Goal: Transaction & Acquisition: Purchase product/service

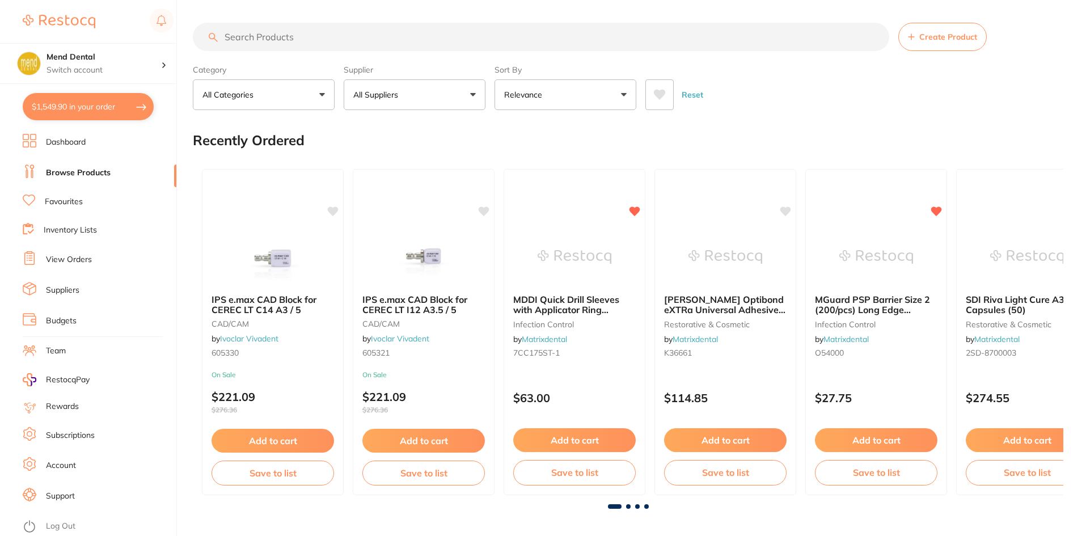
scroll to position [57, 0]
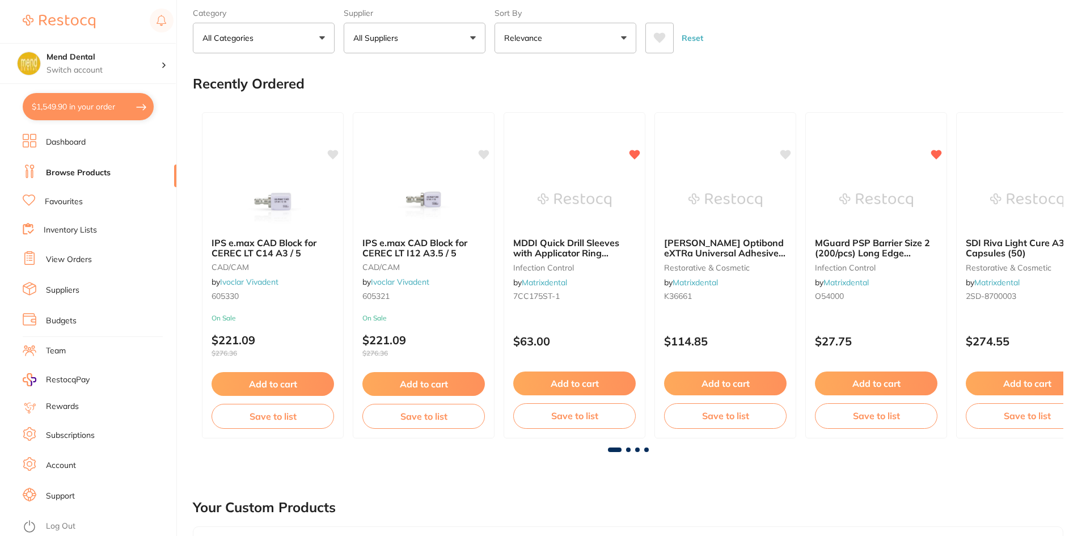
click at [66, 193] on ul "Dashboard Browse Products Favourites Inventory Lists View Orders Suppliers Budg…" at bounding box center [100, 335] width 154 height 402
click at [316, 39] on button "All Categories" at bounding box center [264, 38] width 142 height 31
click at [317, 38] on button "All Categories" at bounding box center [264, 38] width 142 height 31
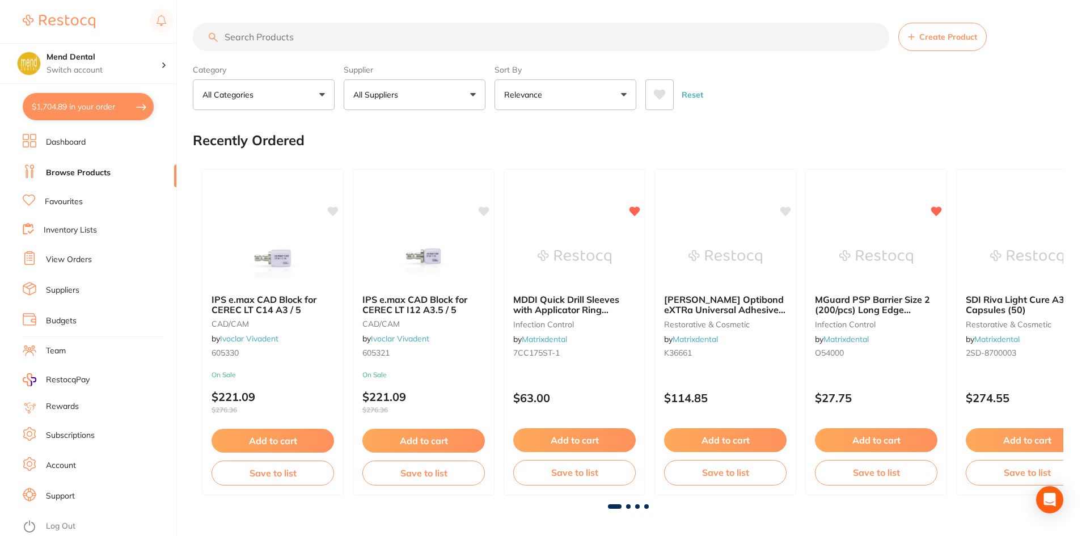
click at [328, 39] on input "search" at bounding box center [541, 37] width 696 height 28
click at [73, 199] on link "Favourites" at bounding box center [64, 201] width 38 height 11
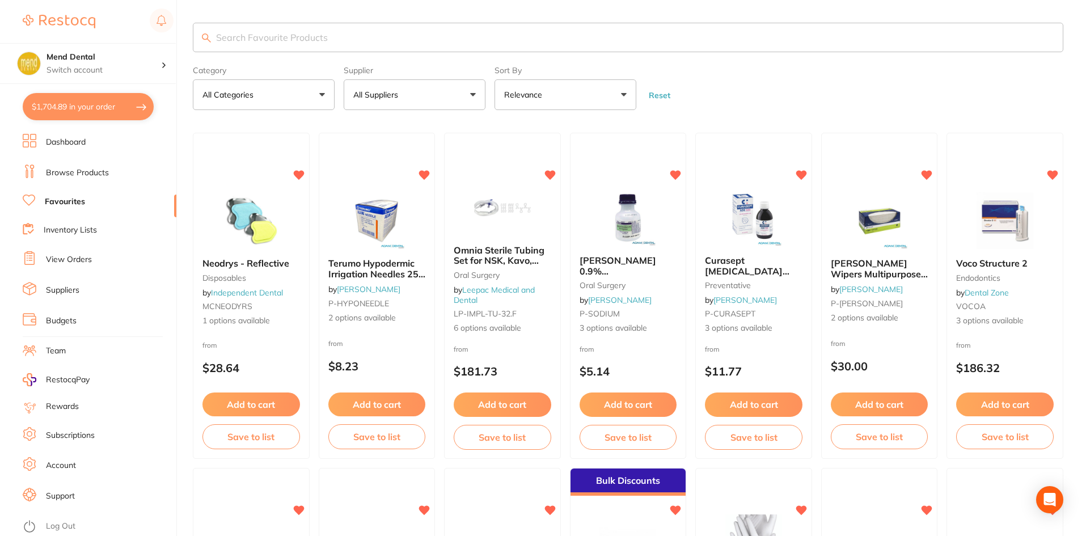
click at [1005, 292] on section at bounding box center [543, 268] width 1086 height 536
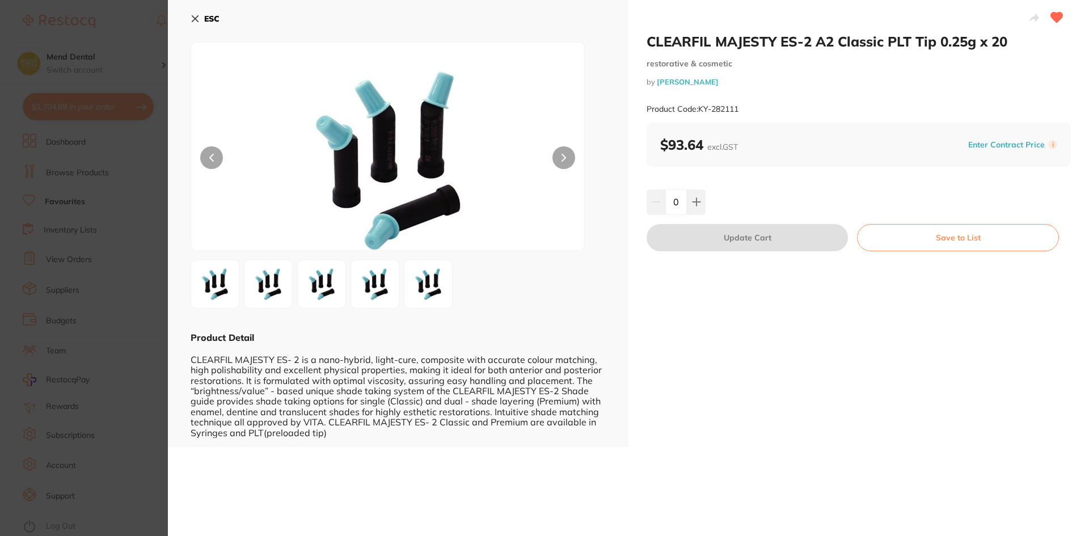
click at [206, 22] on b "ESC" at bounding box center [211, 19] width 15 height 10
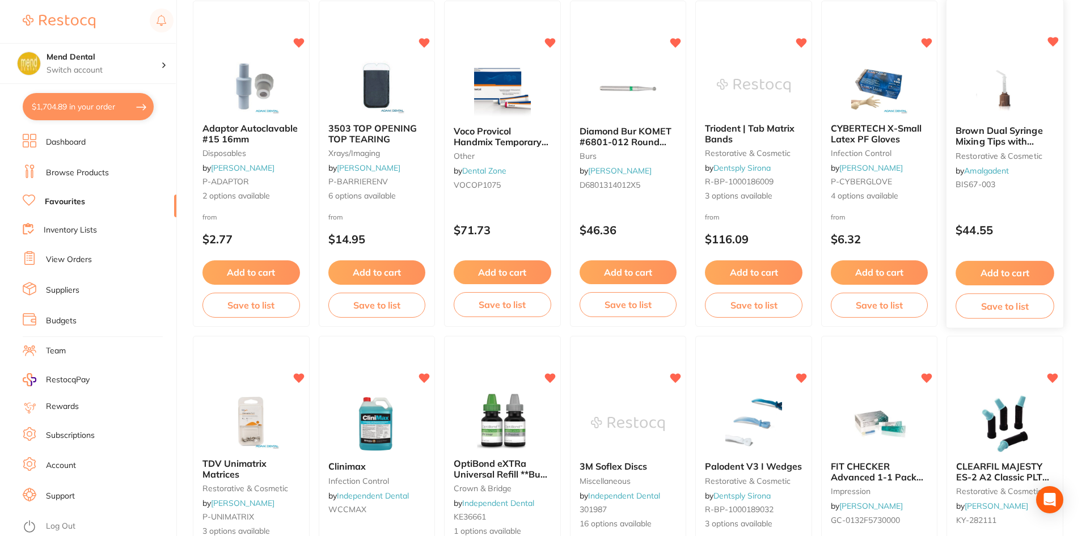
scroll to position [794, 0]
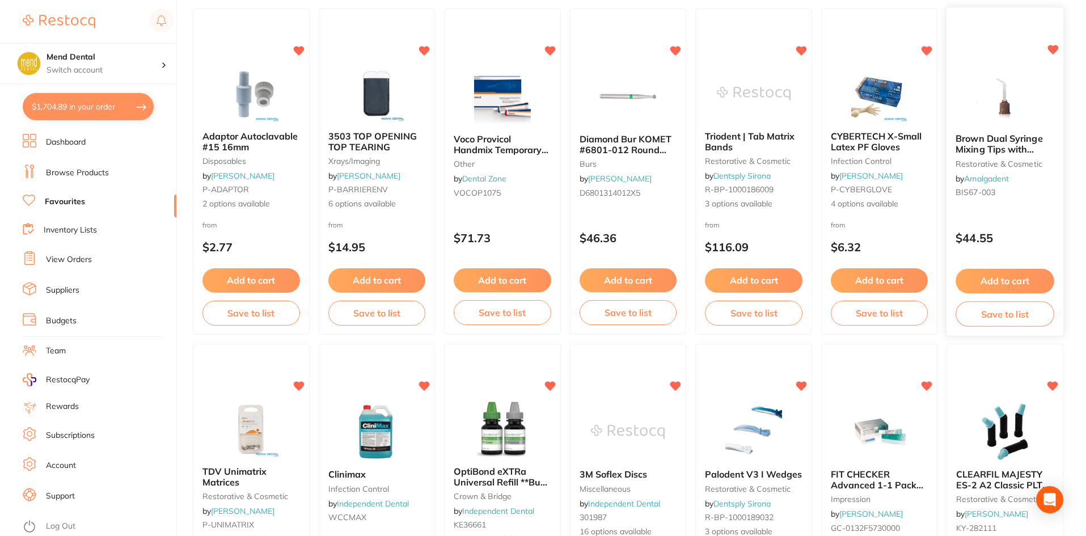
click at [995, 181] on link "Amalgadent" at bounding box center [986, 178] width 45 height 10
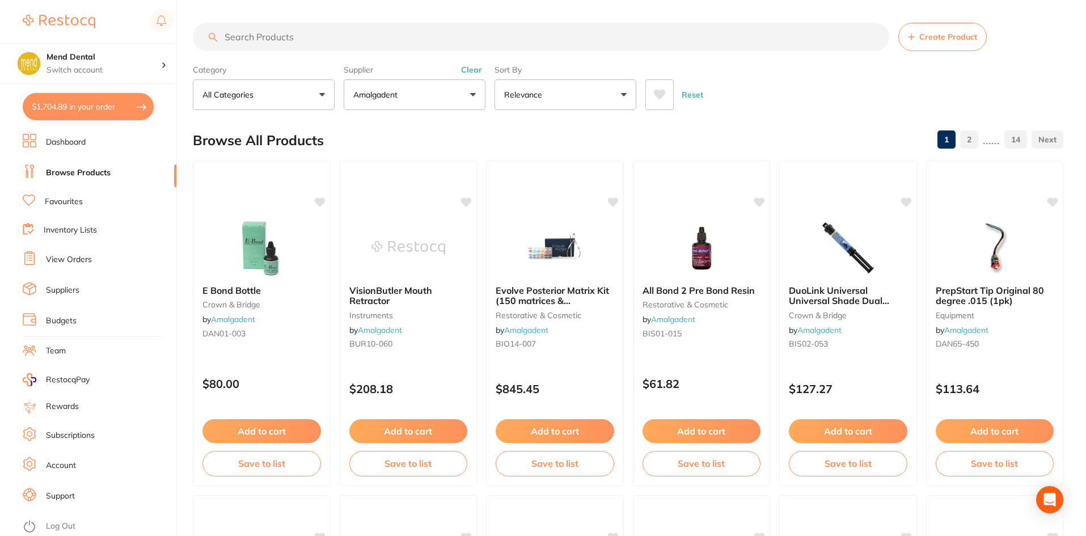
click at [74, 201] on link "Favourites" at bounding box center [64, 201] width 38 height 11
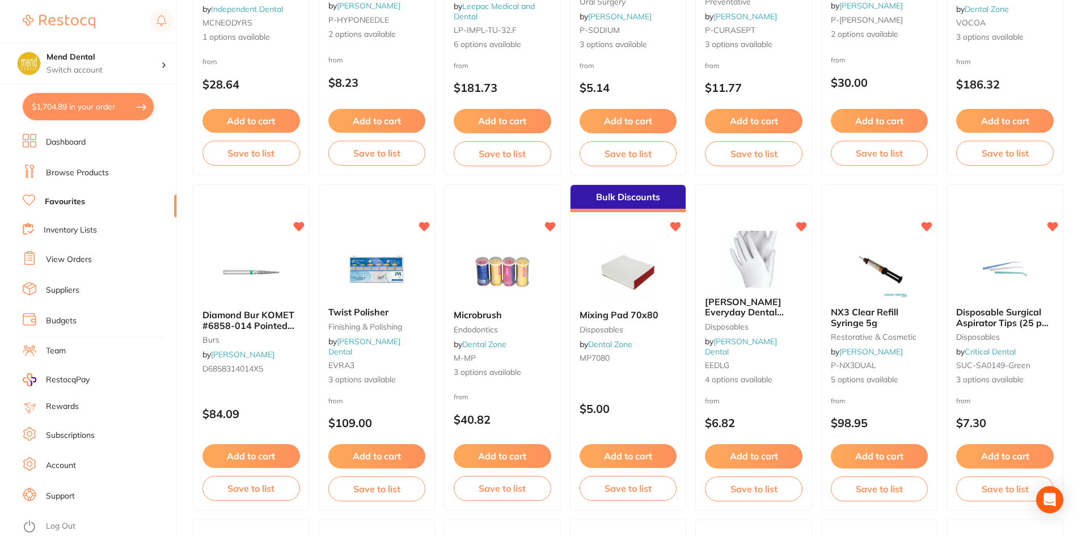
scroll to position [624, 0]
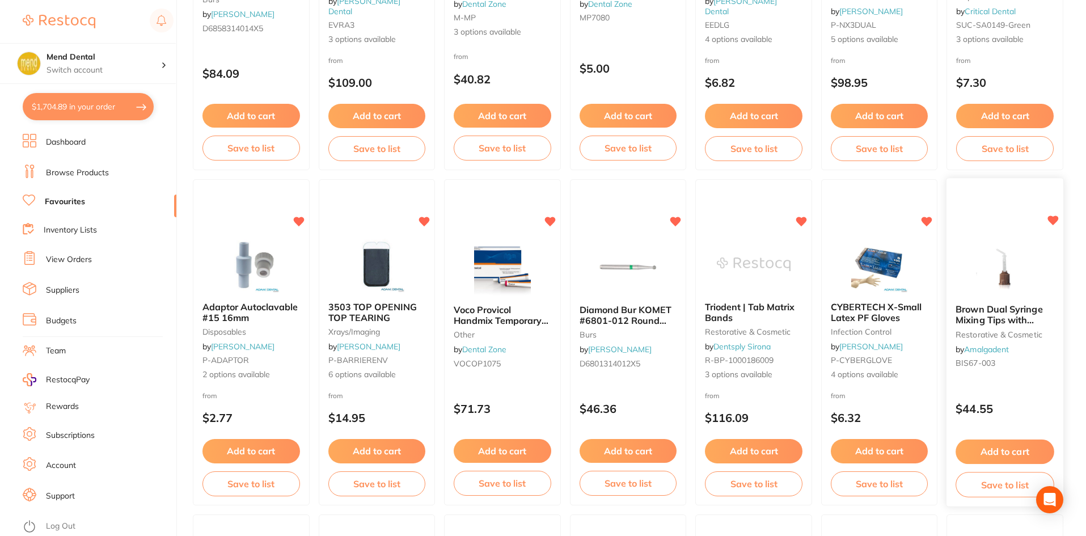
click at [985, 310] on span "Brown Dual Syringe Mixing Tips with Intraoral Tips" at bounding box center [999, 320] width 87 height 32
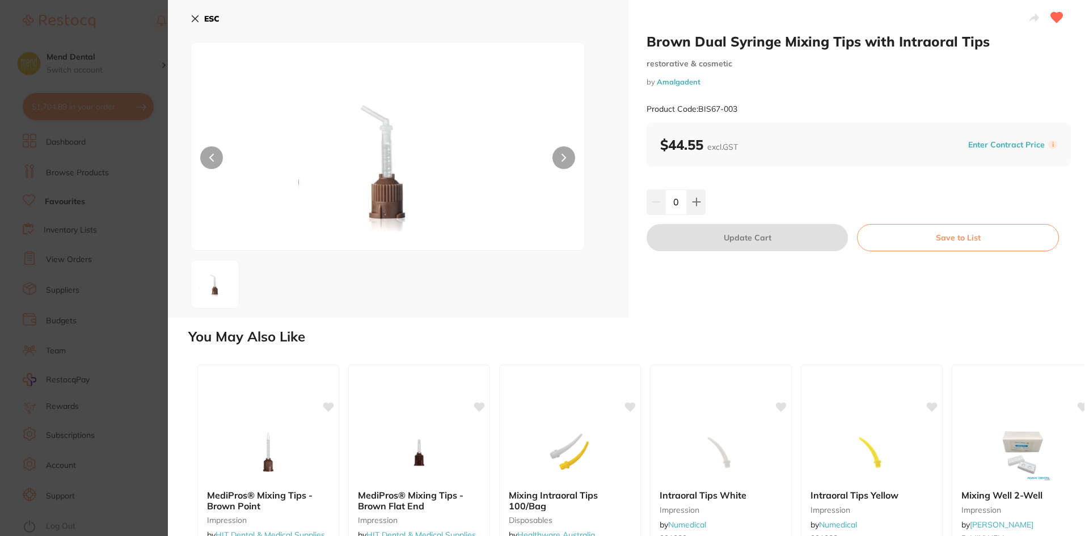
click at [202, 15] on button "ESC" at bounding box center [204, 18] width 29 height 19
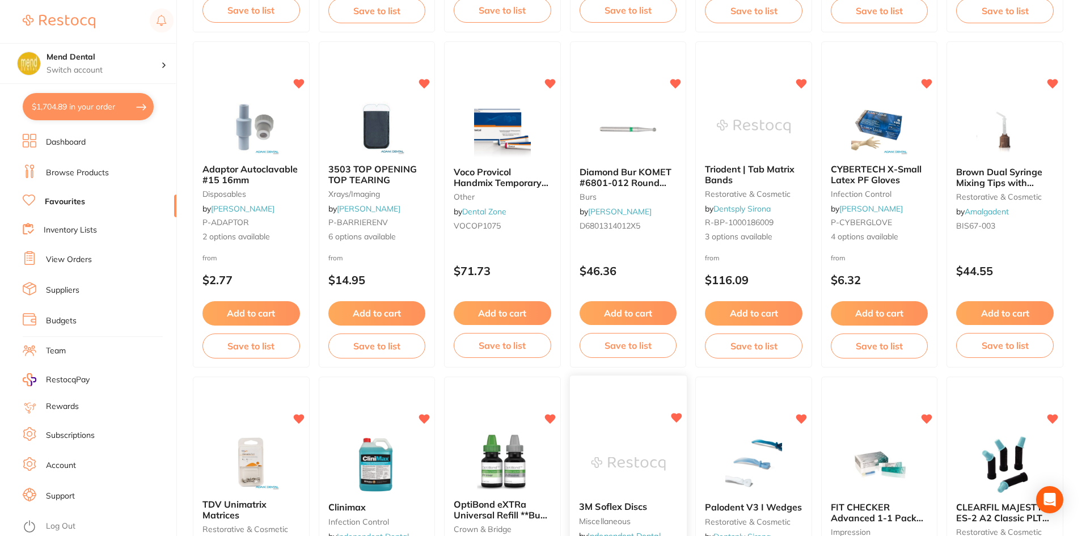
scroll to position [737, 0]
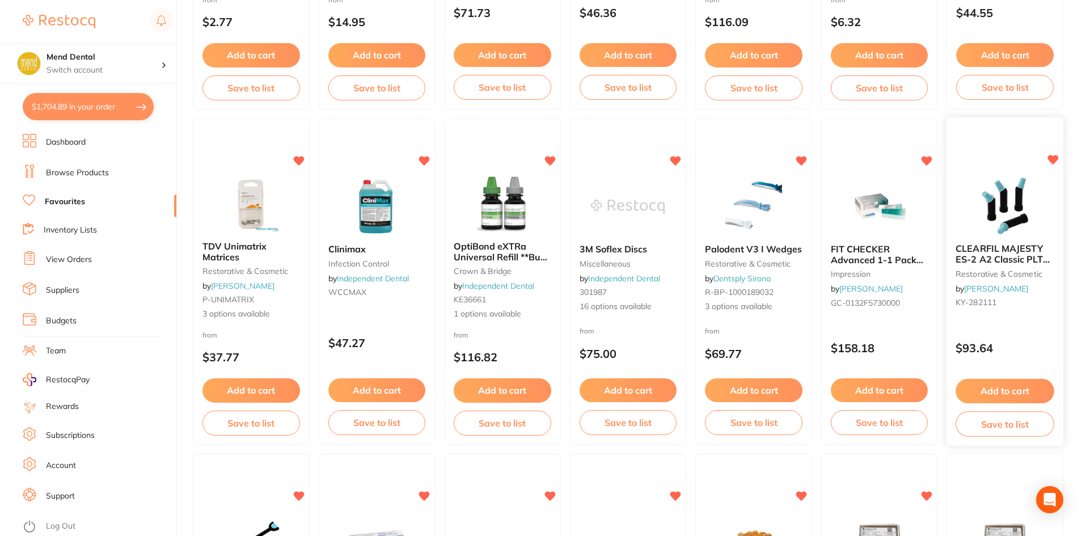
scroll to position [1021, 0]
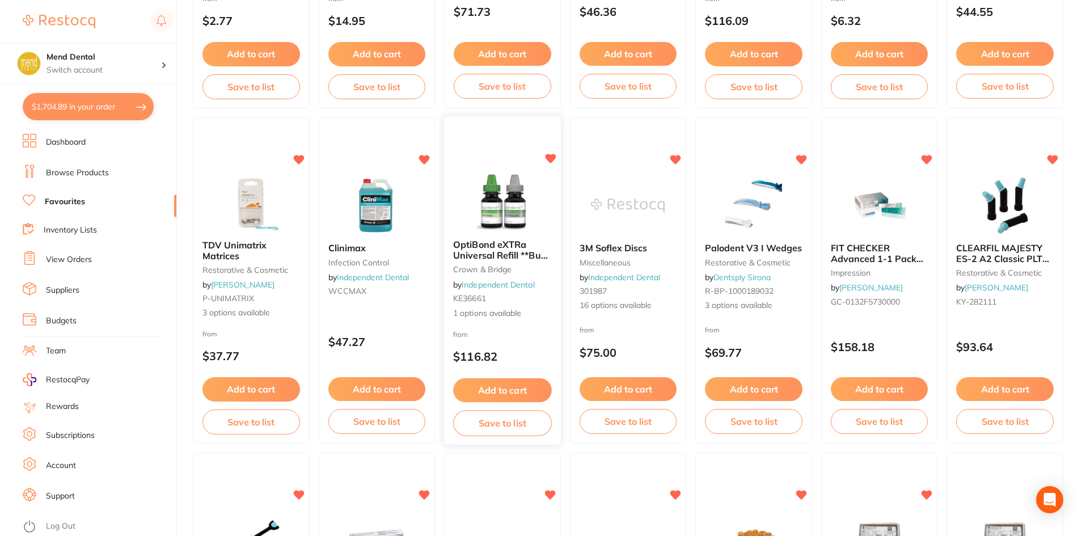
click at [520, 386] on button "Add to cart" at bounding box center [502, 390] width 98 height 24
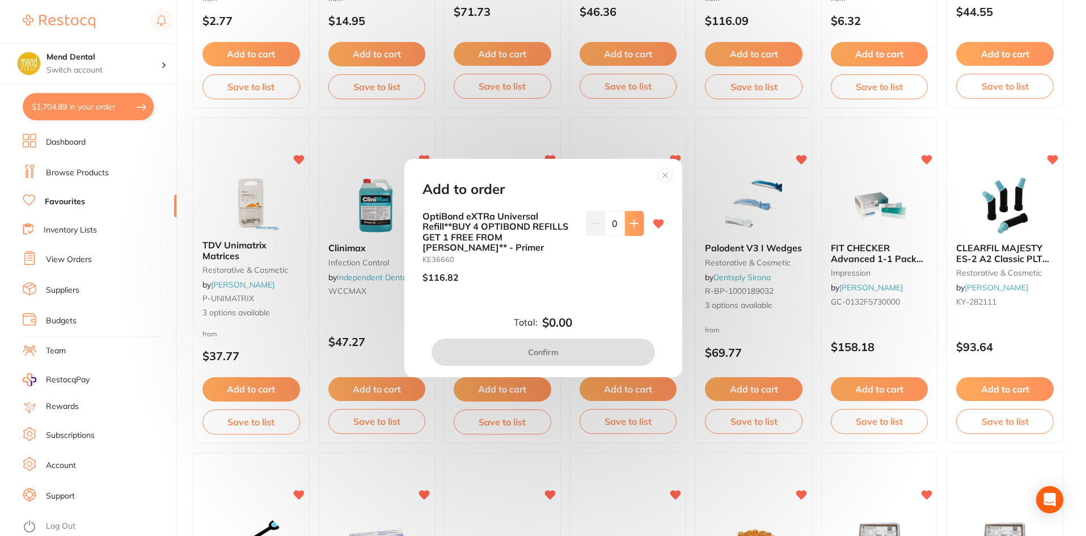
click at [635, 227] on icon at bounding box center [633, 222] width 7 height 7
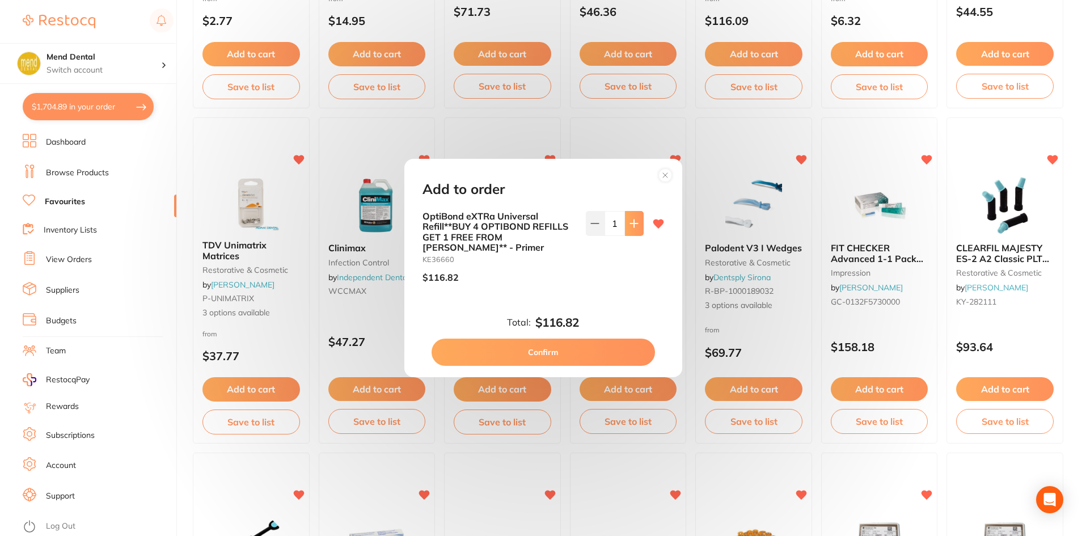
click at [635, 227] on icon at bounding box center [633, 222] width 7 height 7
type input "2"
click at [582, 358] on button "Confirm" at bounding box center [542, 351] width 223 height 27
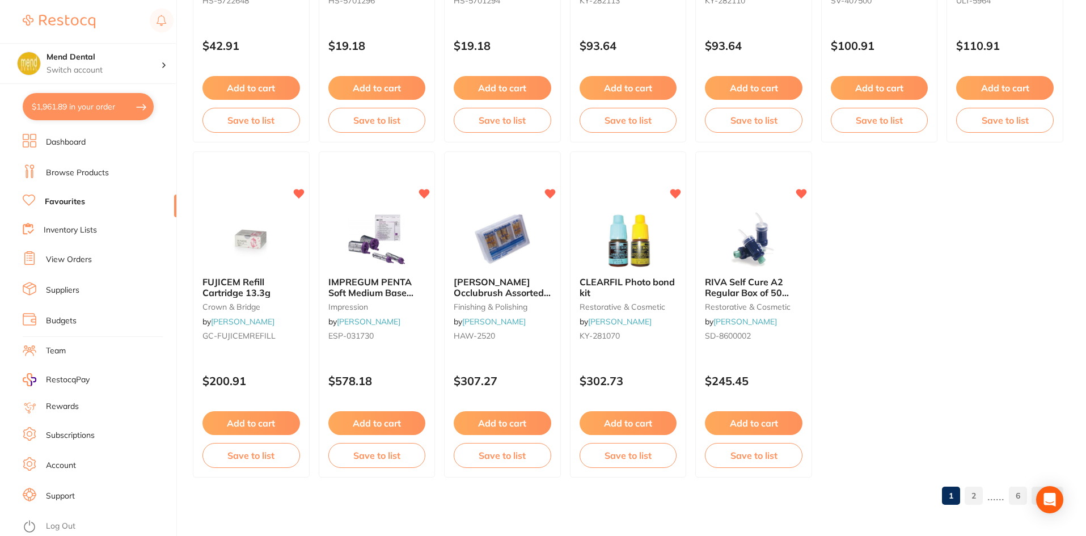
scroll to position [2327, 0]
click at [969, 495] on link "2" at bounding box center [973, 495] width 18 height 23
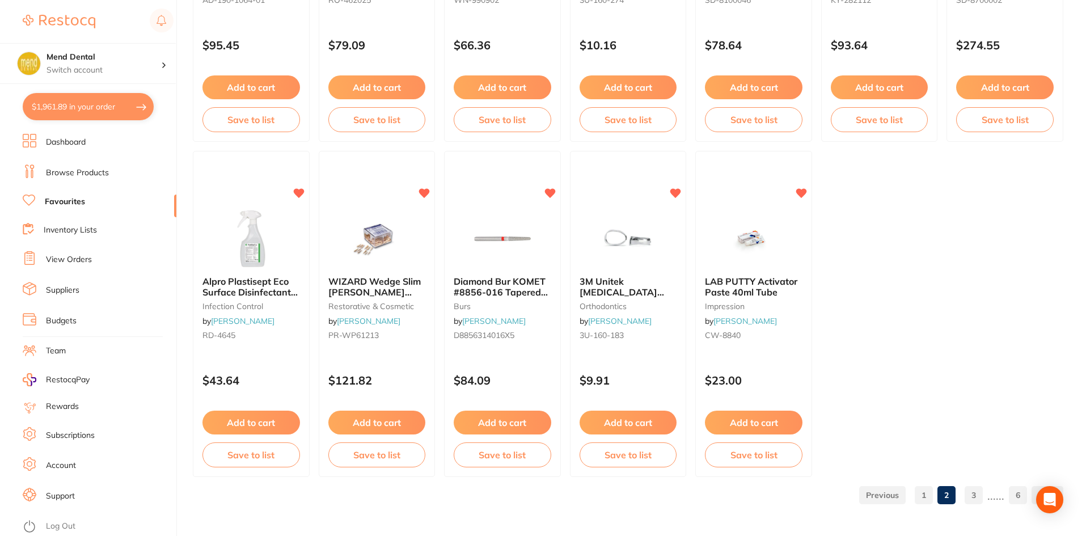
click at [979, 498] on link "3" at bounding box center [973, 495] width 18 height 23
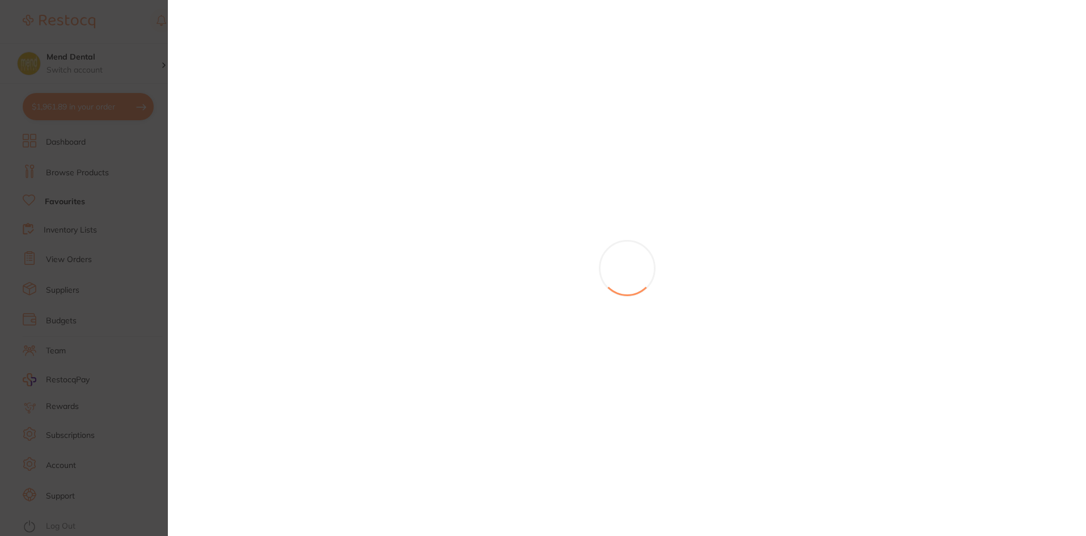
click at [650, 432] on section at bounding box center [543, 268] width 1086 height 536
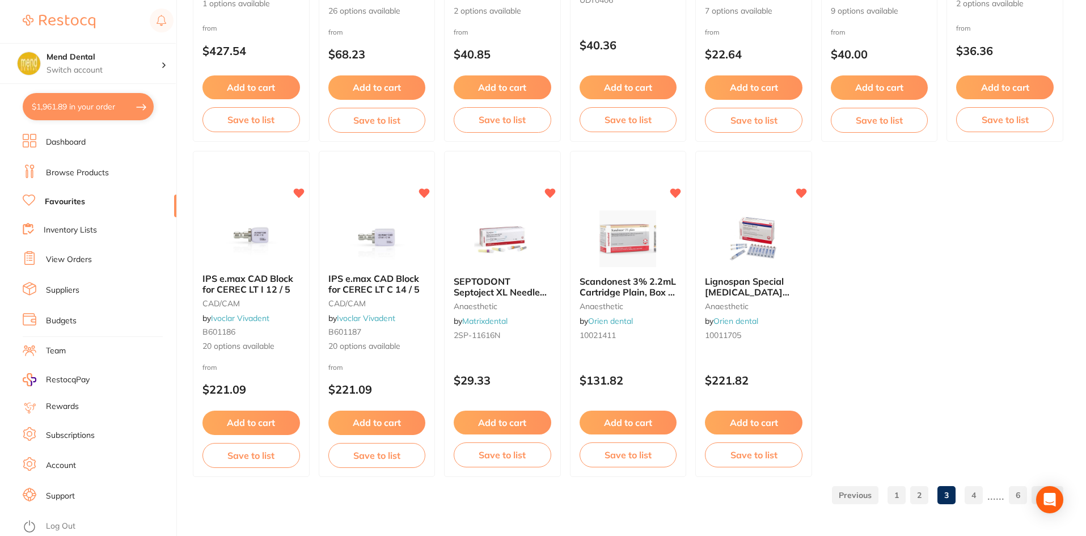
click at [650, 322] on div "Scandonest 3% 2.2mL Cartridge Plain, Box of 50 anaesthetic by Orien dental 1002…" at bounding box center [628, 310] width 116 height 86
click at [613, 322] on section at bounding box center [543, 268] width 1086 height 536
click at [628, 315] on section at bounding box center [543, 268] width 1086 height 536
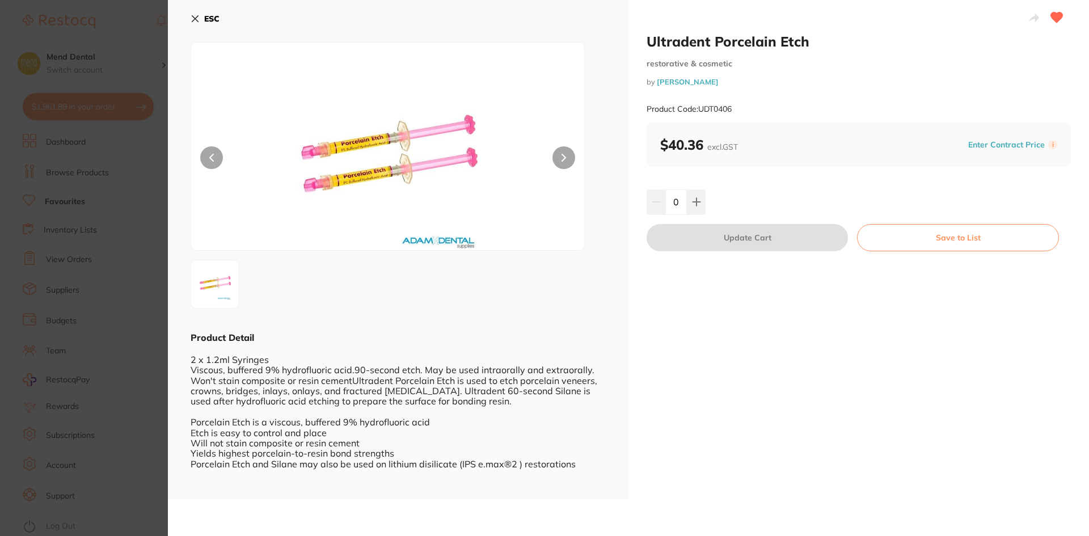
click at [200, 12] on button "ESC" at bounding box center [204, 18] width 29 height 19
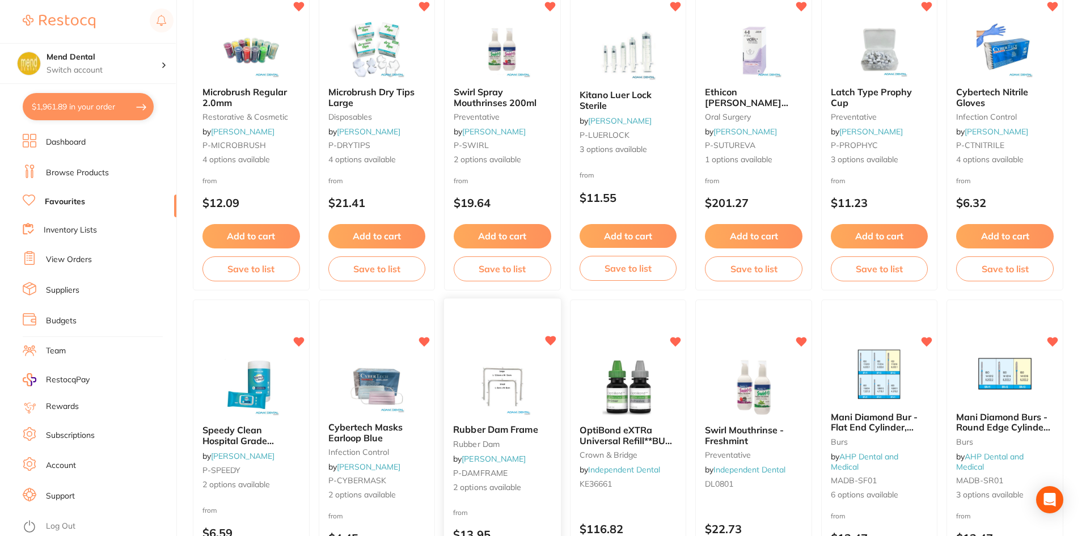
scroll to position [1647, 0]
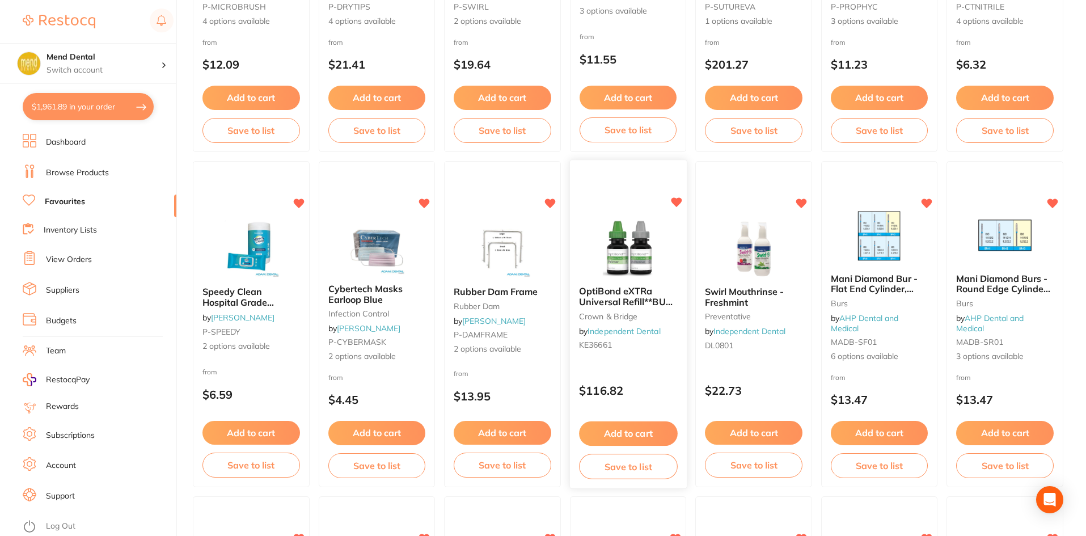
click at [651, 270] on img at bounding box center [628, 248] width 74 height 57
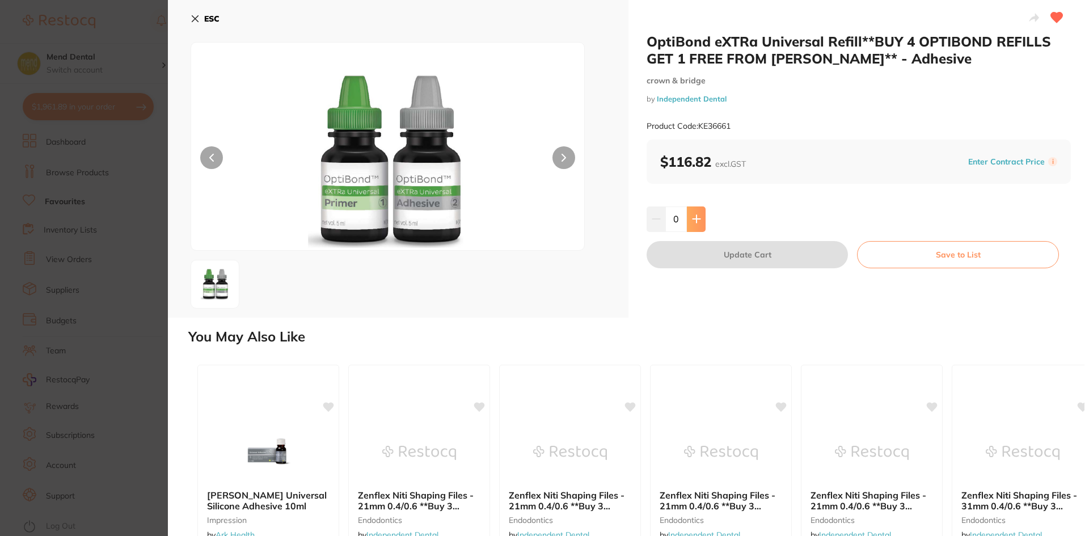
click at [695, 217] on icon at bounding box center [695, 218] width 7 height 7
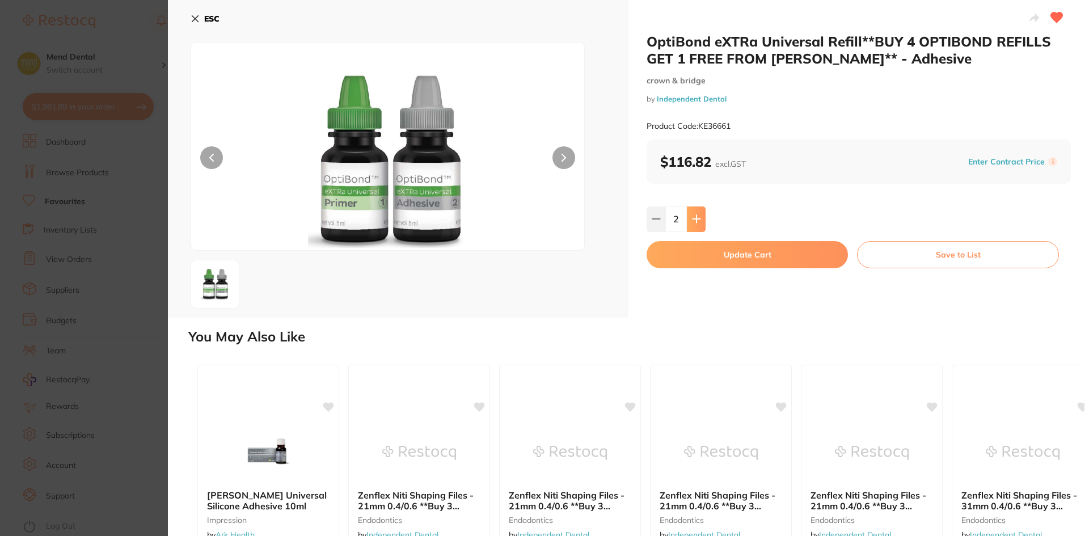
click at [696, 230] on button at bounding box center [696, 218] width 19 height 25
click at [646, 219] on button at bounding box center [655, 218] width 19 height 25
type input "2"
click at [687, 251] on button "Update Cart" at bounding box center [746, 254] width 201 height 27
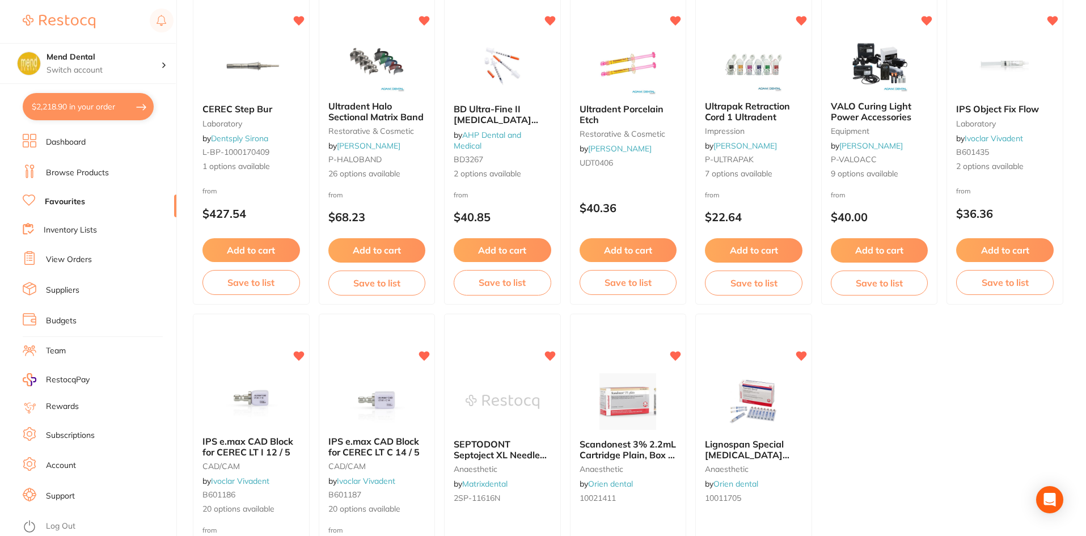
scroll to position [2327, 0]
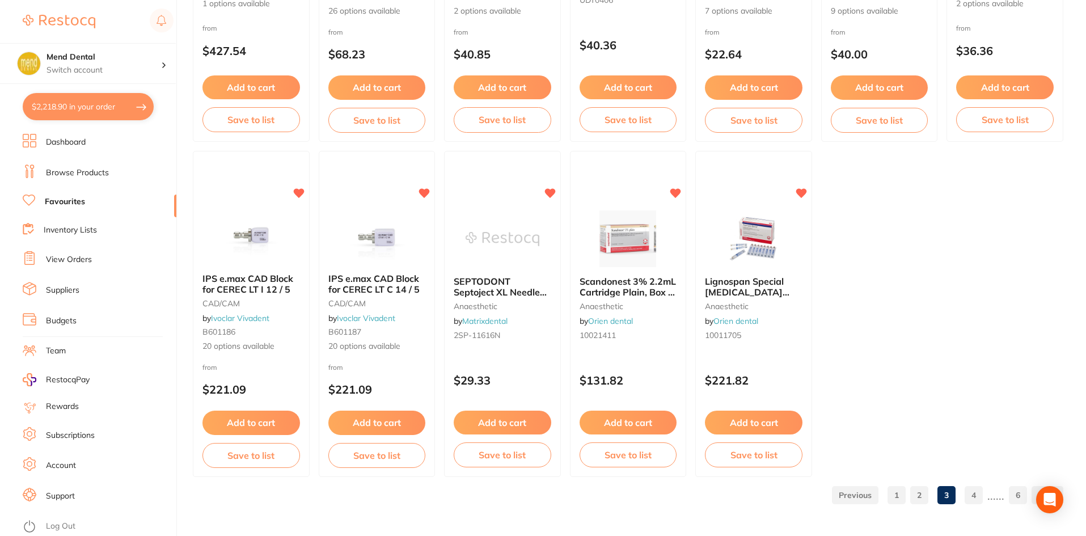
click at [974, 502] on link "4" at bounding box center [973, 495] width 18 height 23
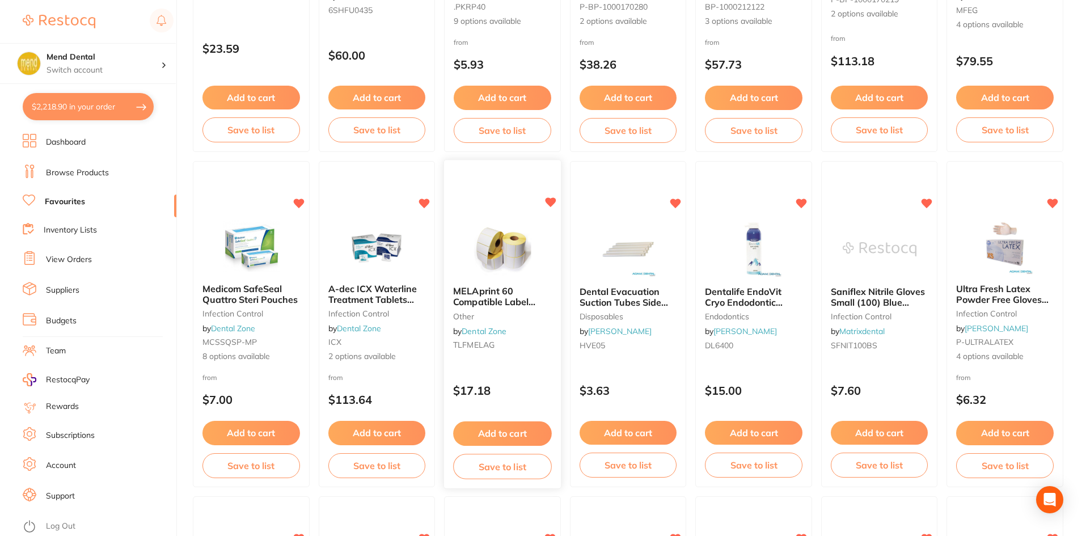
scroll to position [283, 0]
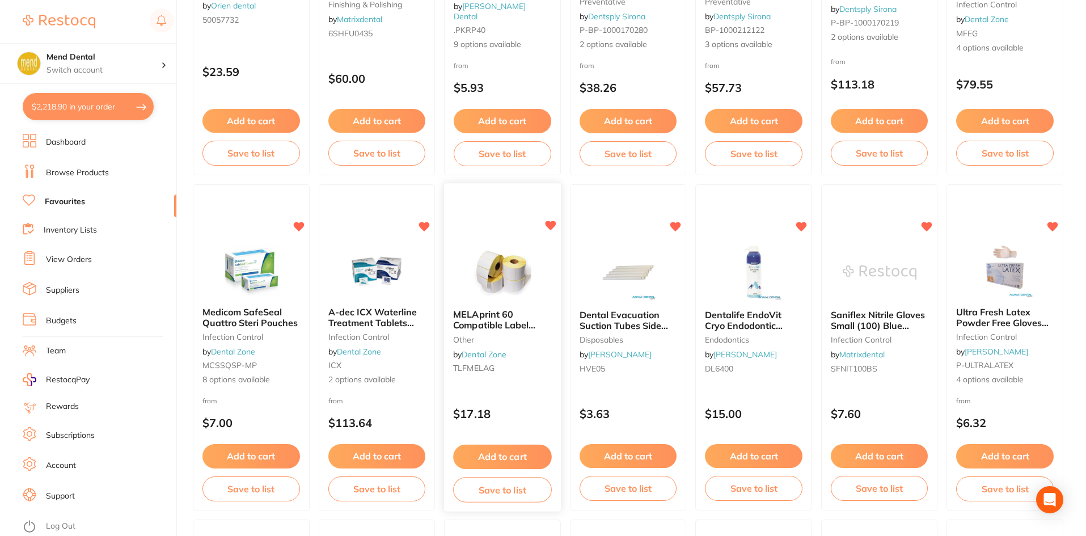
click at [531, 457] on button "Add to cart" at bounding box center [502, 456] width 98 height 24
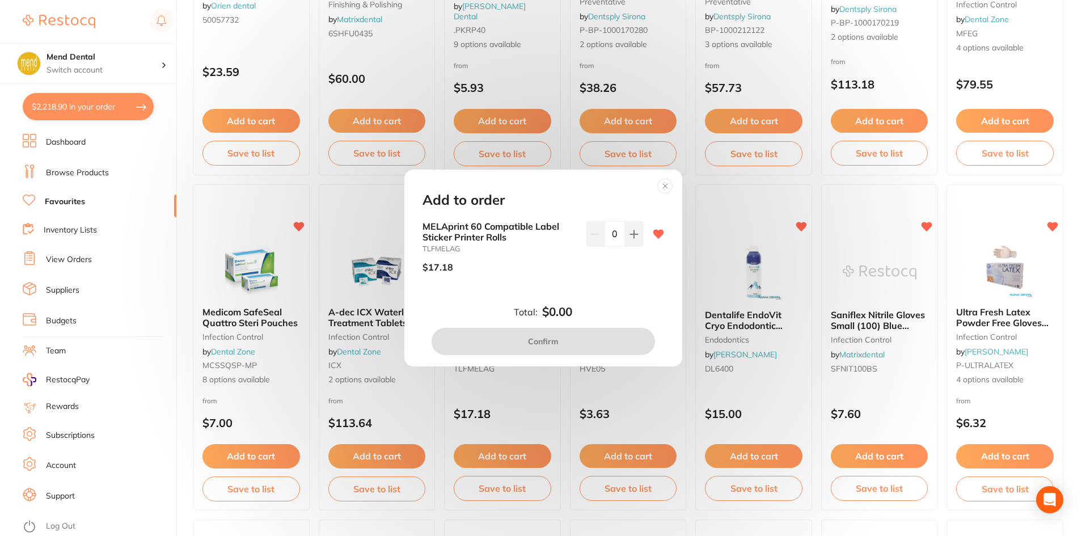
click at [643, 231] on div "MELAprint 60 Compatible Label Sticker Printer Rolls TLFMELAG $17.18 0" at bounding box center [543, 251] width 242 height 60
click at [637, 235] on button at bounding box center [634, 233] width 19 height 25
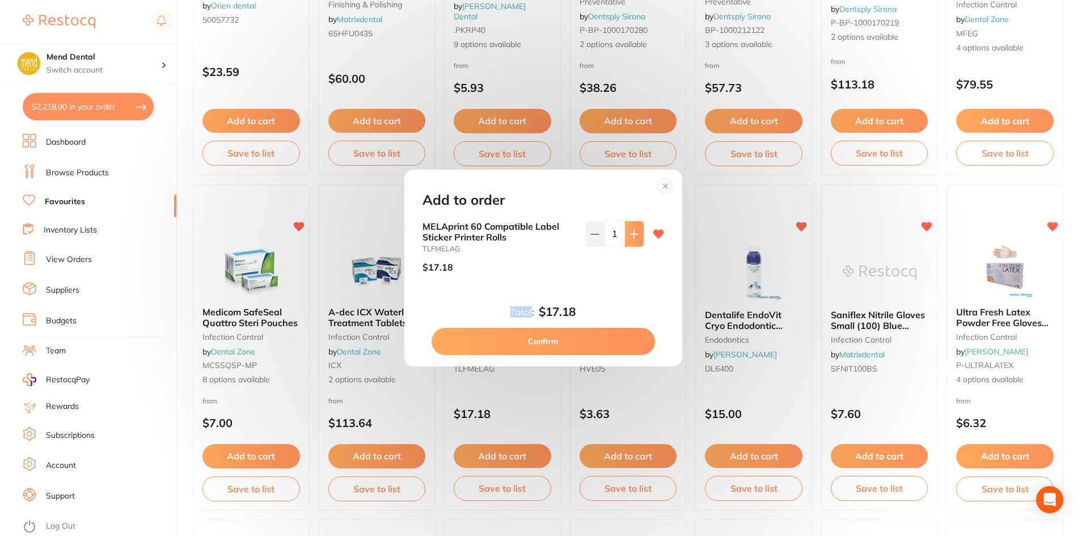
click at [637, 235] on button at bounding box center [634, 233] width 19 height 25
click at [634, 232] on icon at bounding box center [633, 234] width 9 height 9
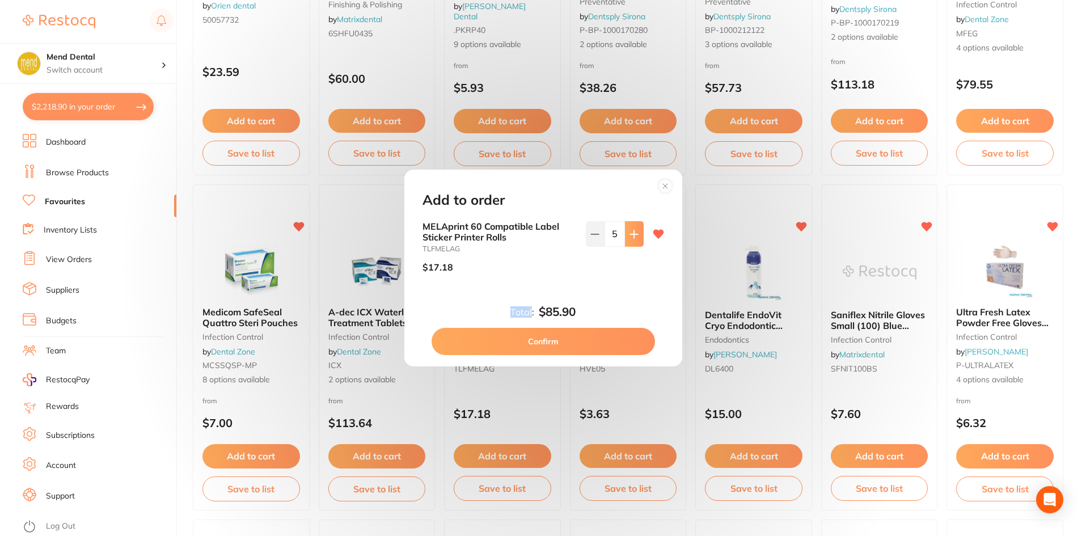
type input "6"
click at [588, 342] on button "Confirm" at bounding box center [542, 341] width 223 height 27
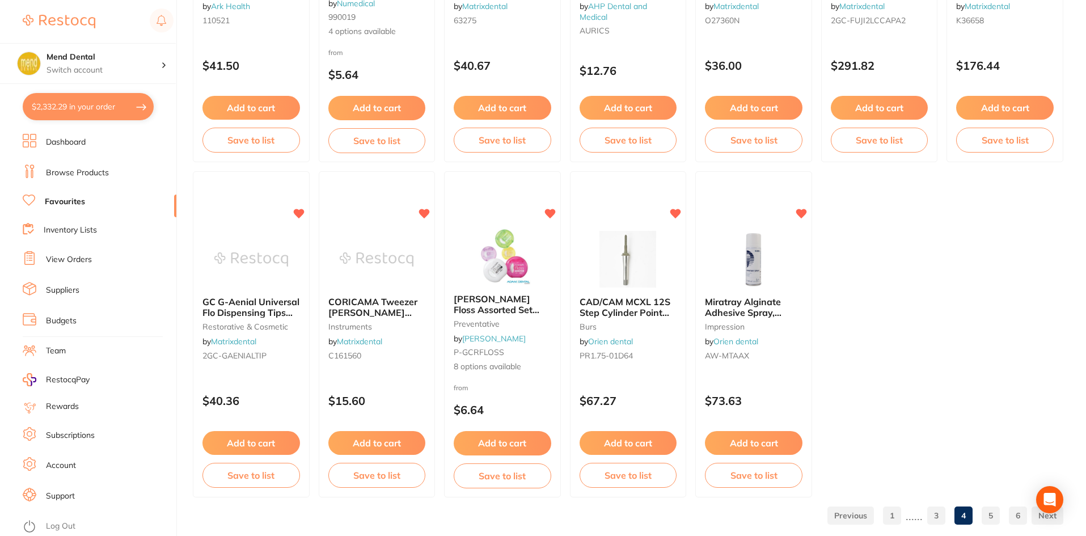
scroll to position [2327, 0]
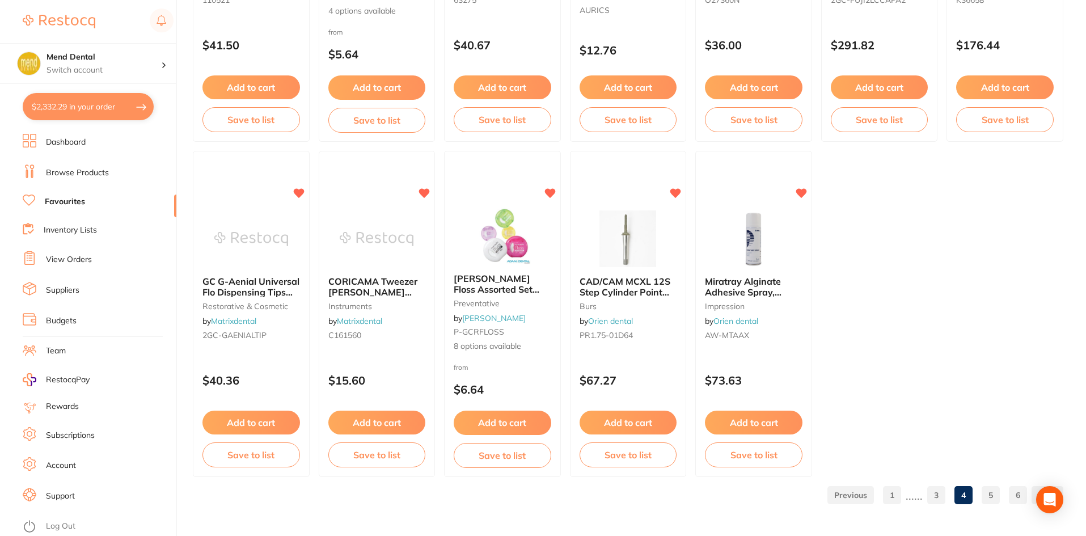
click at [992, 506] on link "5" at bounding box center [990, 495] width 18 height 23
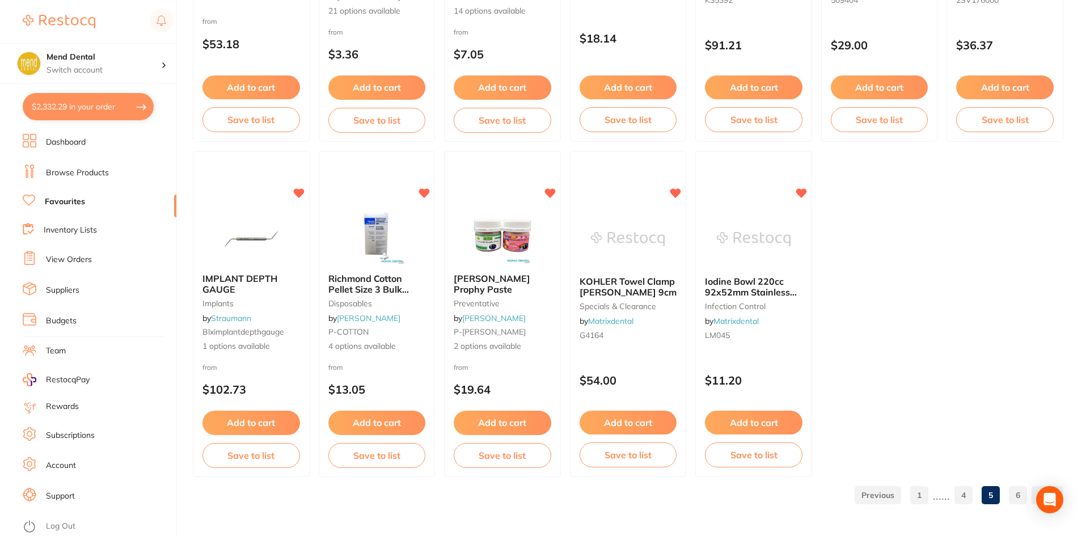
click at [1024, 493] on link "6" at bounding box center [1018, 495] width 18 height 23
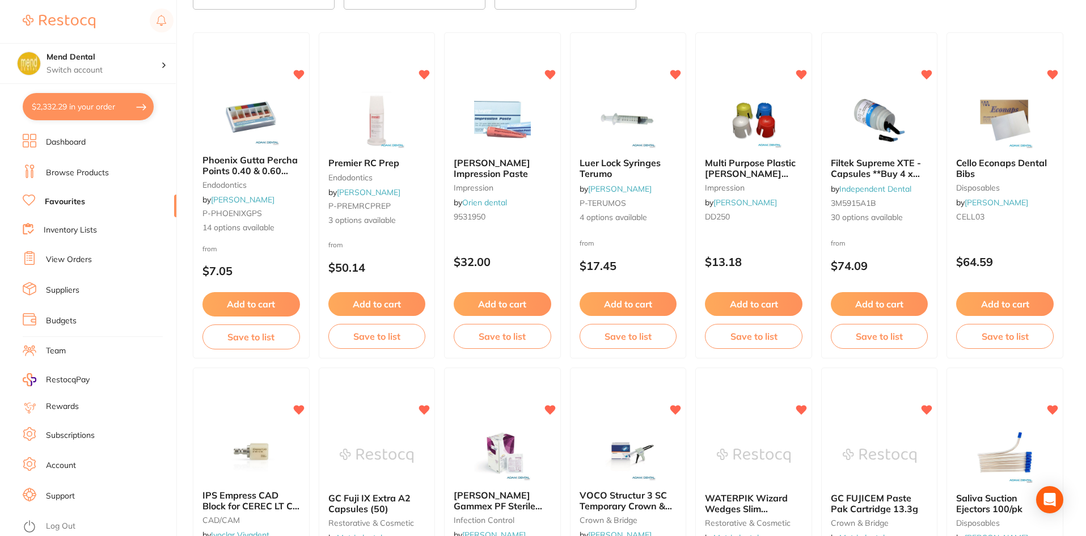
scroll to position [0, 0]
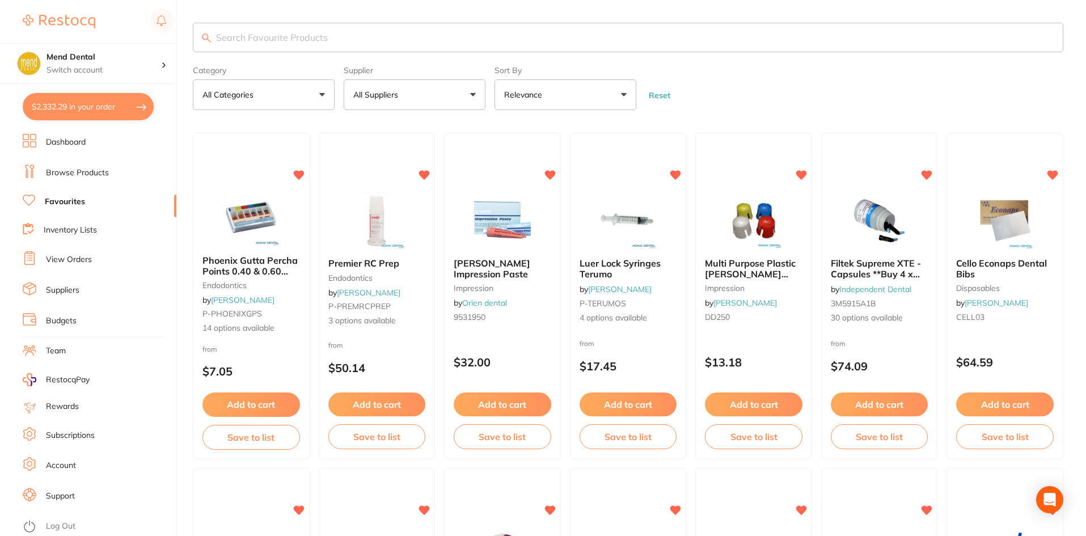
click at [440, 41] on input "search" at bounding box center [628, 37] width 870 height 29
type input "sleeves"
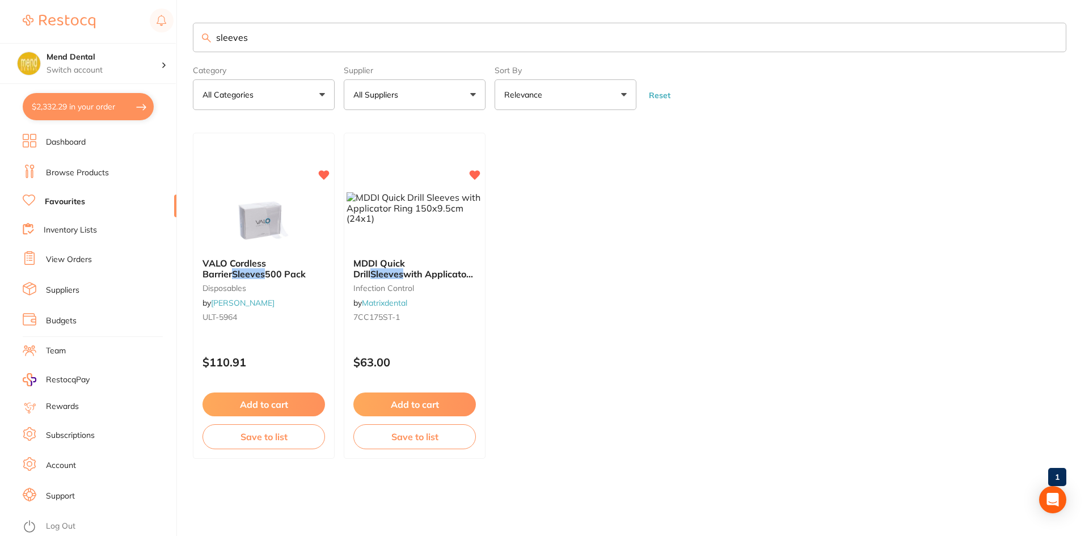
click at [64, 136] on li "Dashboard" at bounding box center [100, 142] width 154 height 17
click at [81, 22] on img at bounding box center [59, 22] width 73 height 14
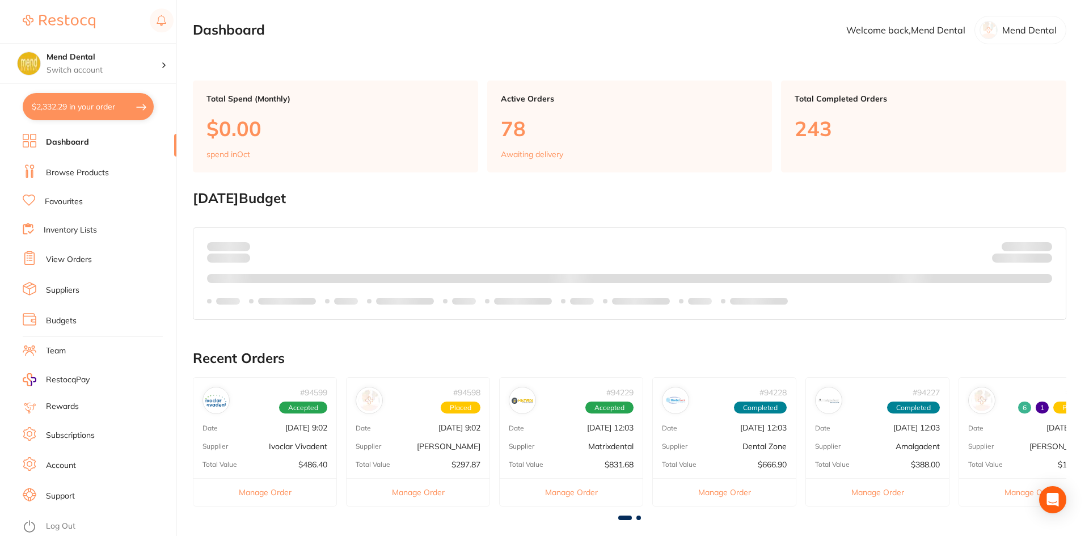
click at [325, 40] on section "Dashboard Welcome back, Mend Dental Mend Dental" at bounding box center [629, 30] width 873 height 28
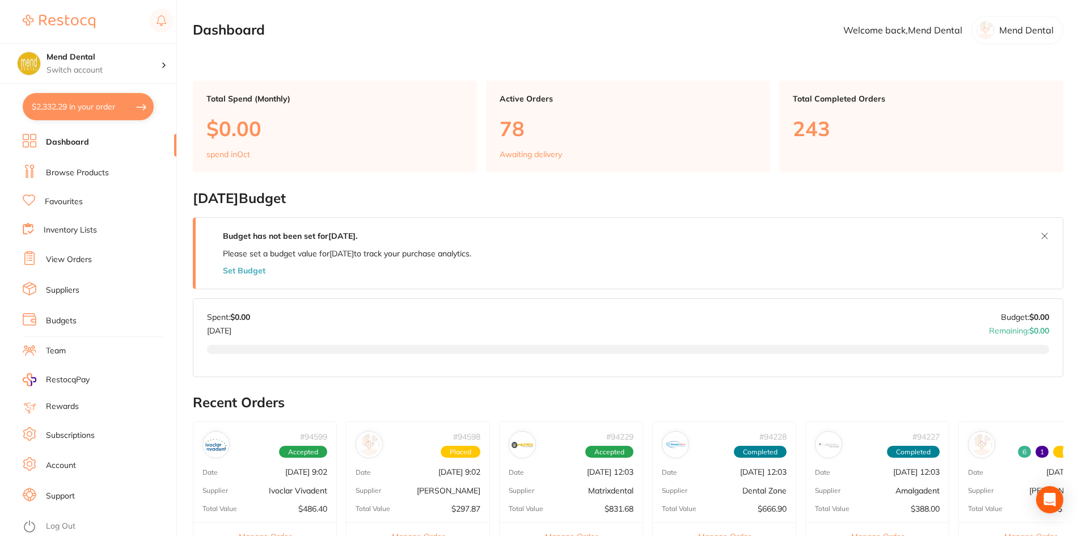
click at [57, 177] on link "Browse Products" at bounding box center [77, 172] width 63 height 11
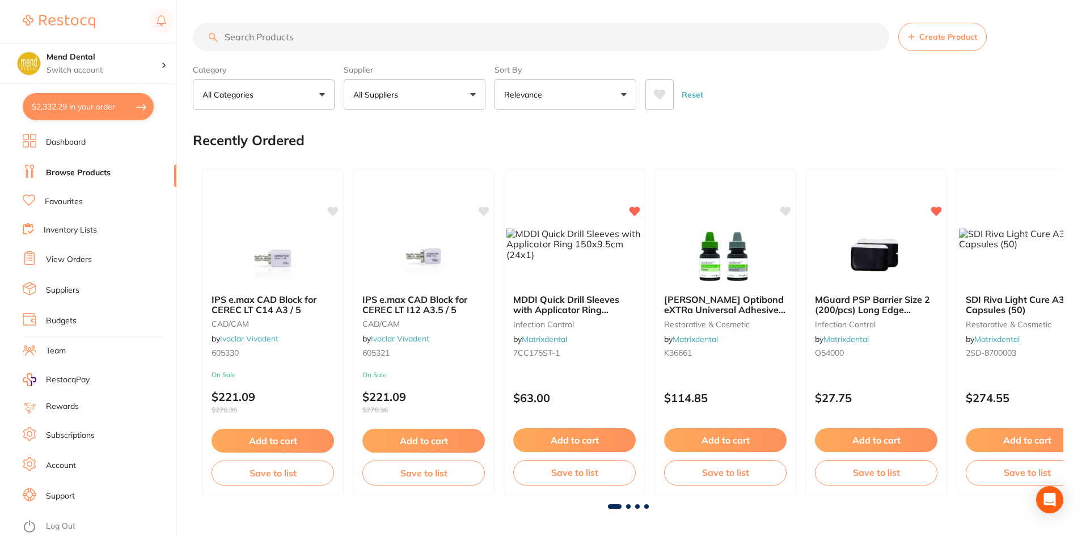
scroll to position [113, 0]
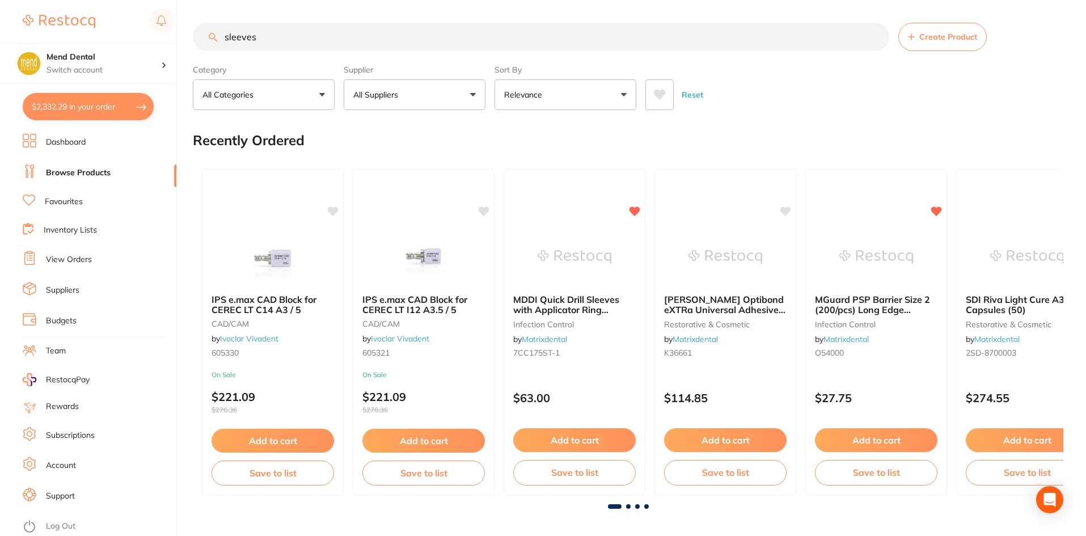
type input "sleeves"
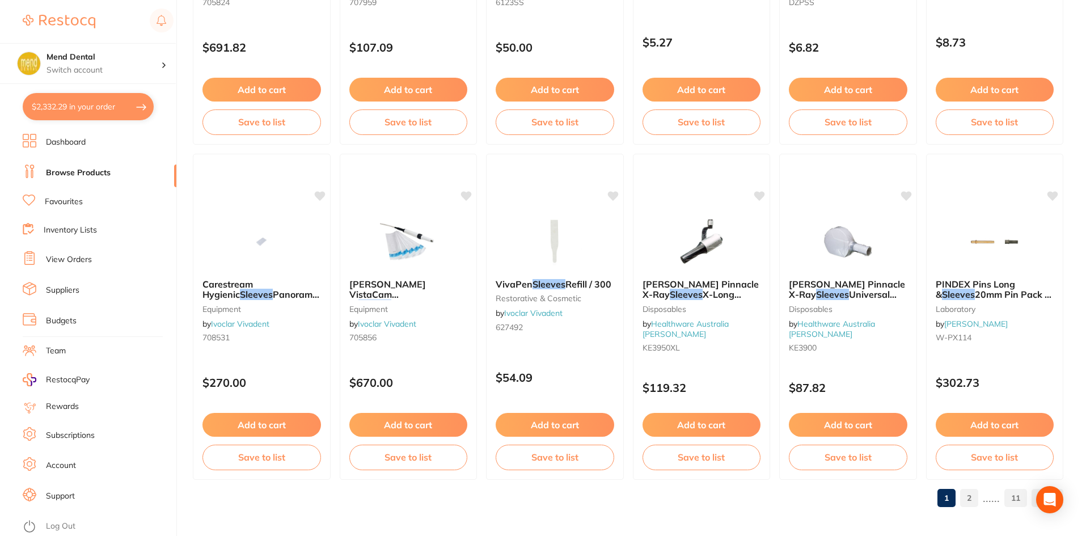
scroll to position [2690, 0]
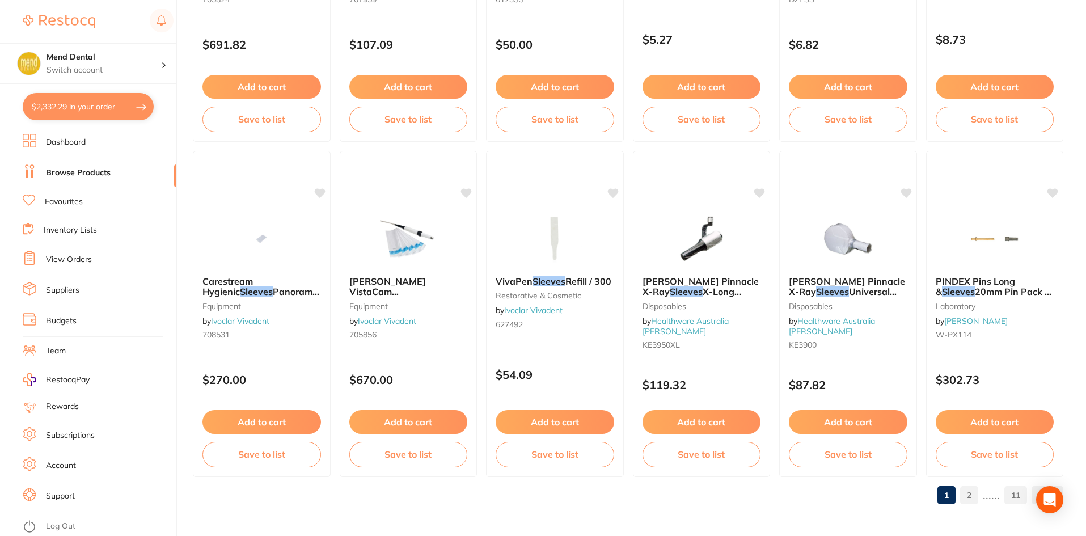
click at [978, 496] on link "2" at bounding box center [969, 495] width 18 height 23
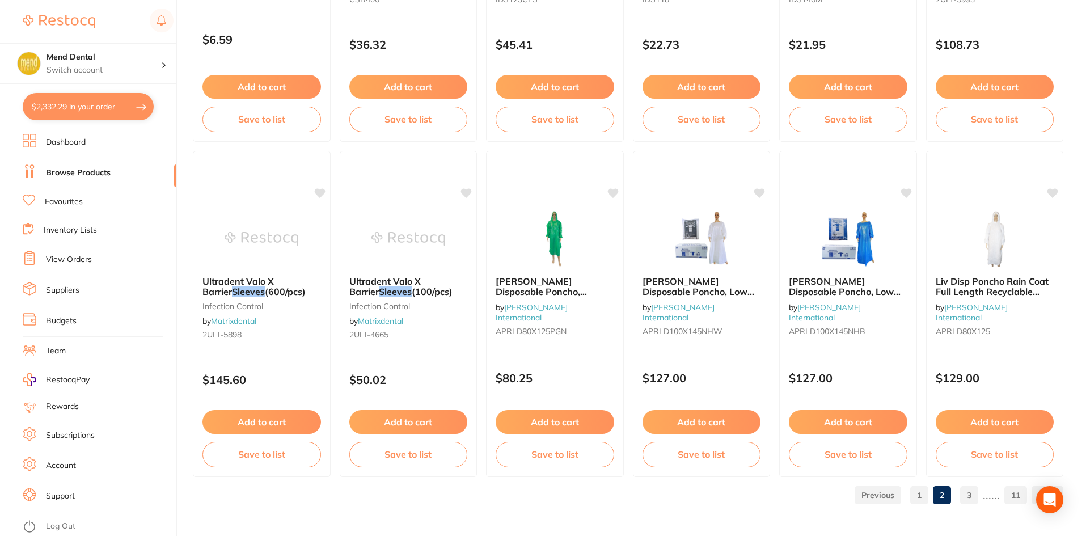
click at [962, 489] on link "3" at bounding box center [969, 495] width 18 height 23
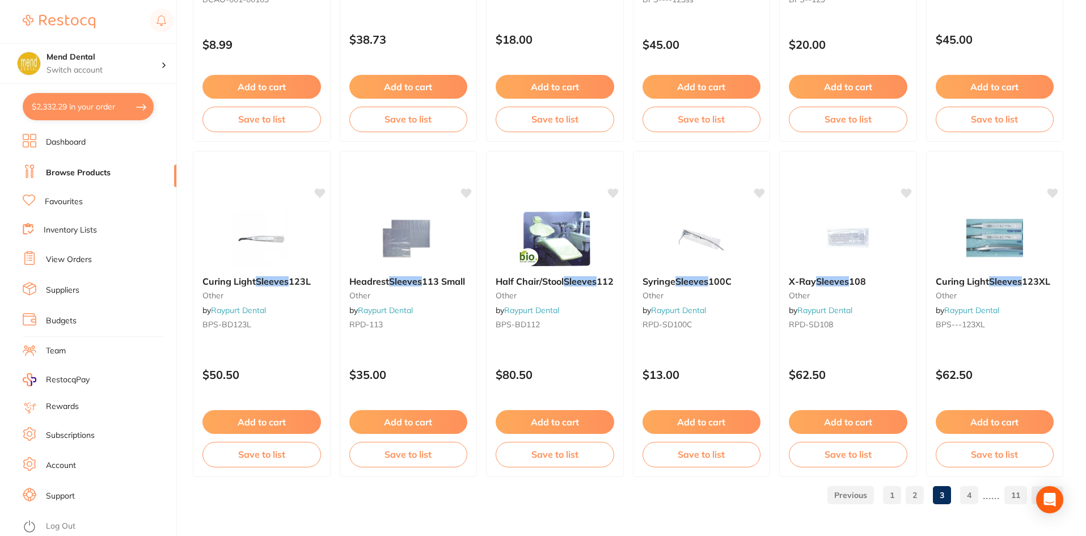
click at [973, 498] on link "4" at bounding box center [969, 495] width 18 height 23
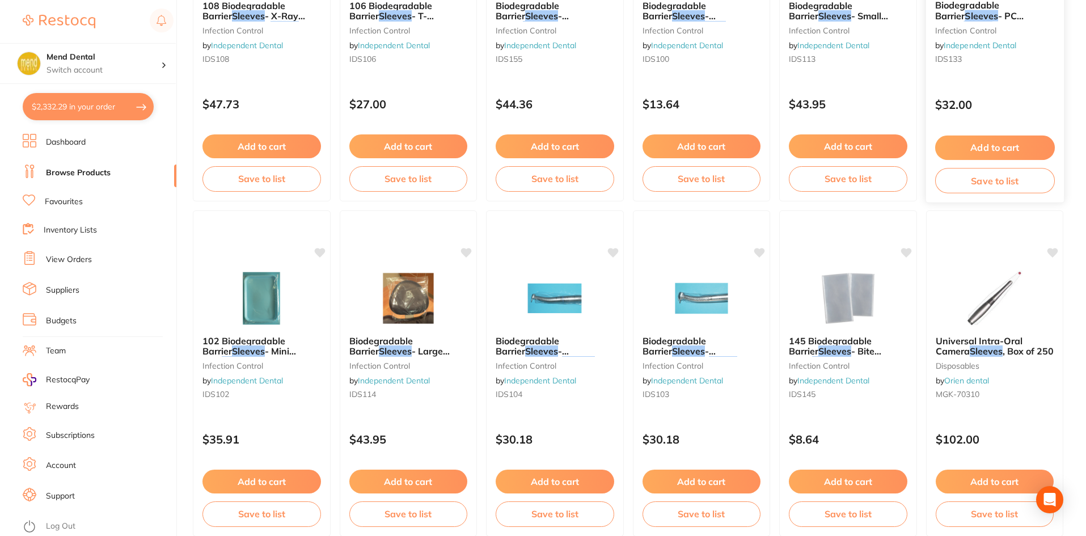
scroll to position [1134, 0]
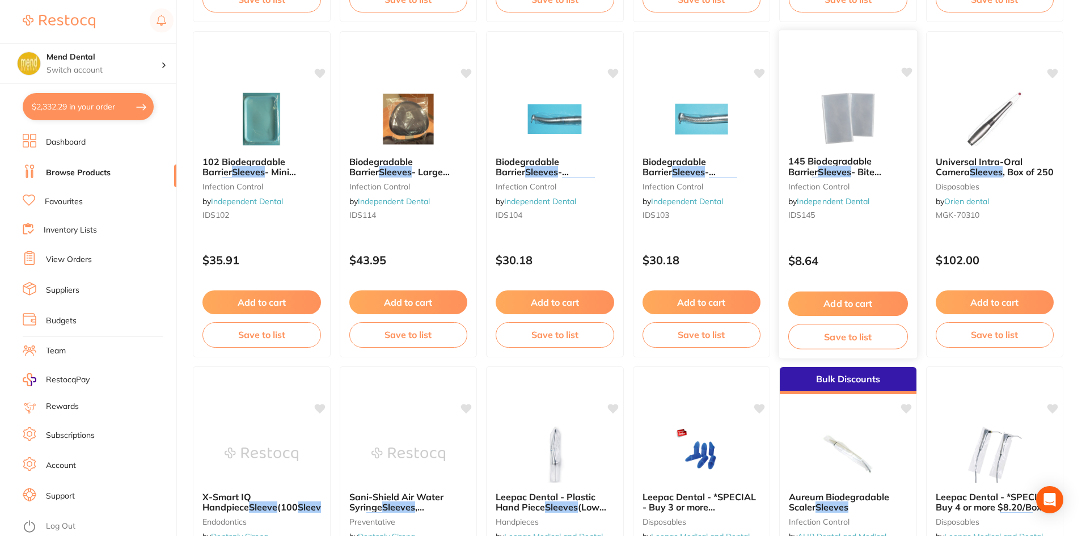
click at [863, 138] on img at bounding box center [848, 118] width 74 height 57
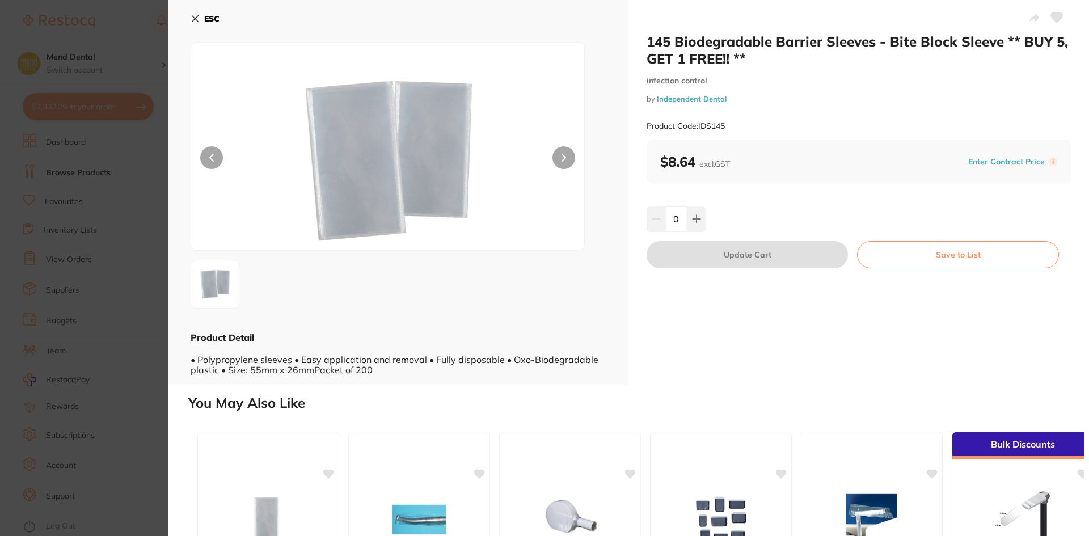
click at [566, 156] on button at bounding box center [563, 157] width 23 height 23
click at [216, 22] on b "ESC" at bounding box center [211, 19] width 15 height 10
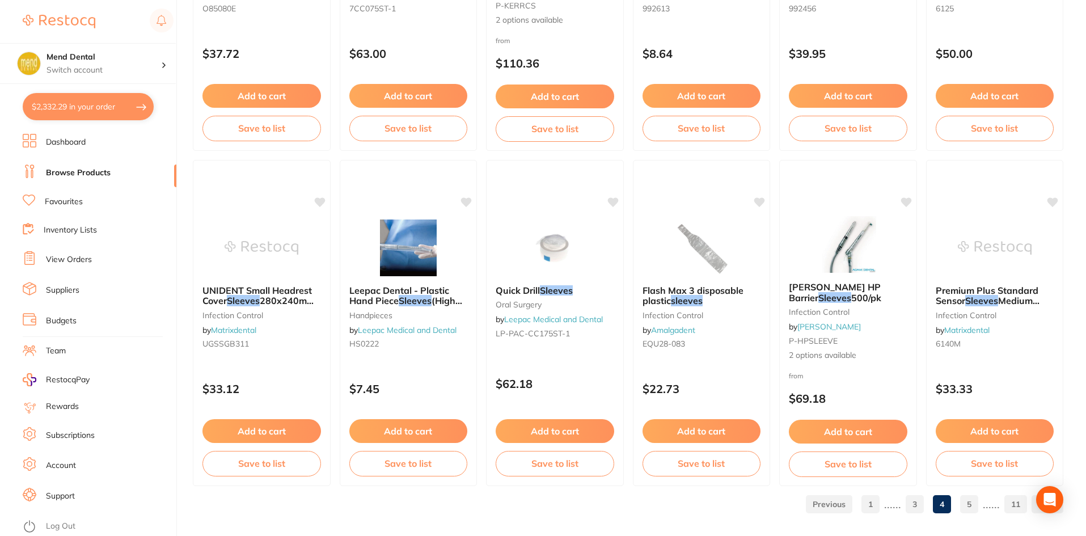
scroll to position [2690, 0]
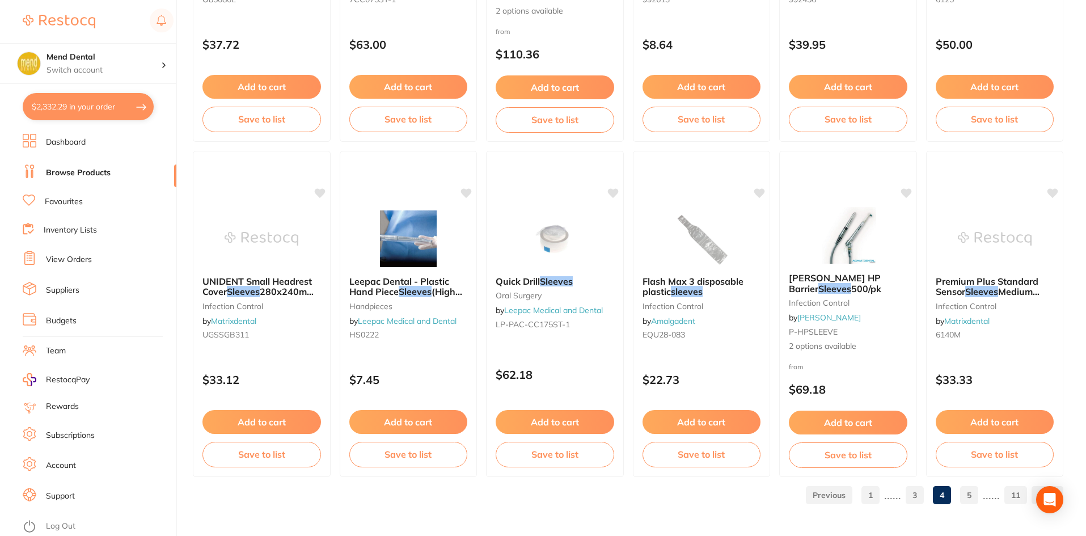
click at [967, 490] on link "5" at bounding box center [969, 495] width 18 height 23
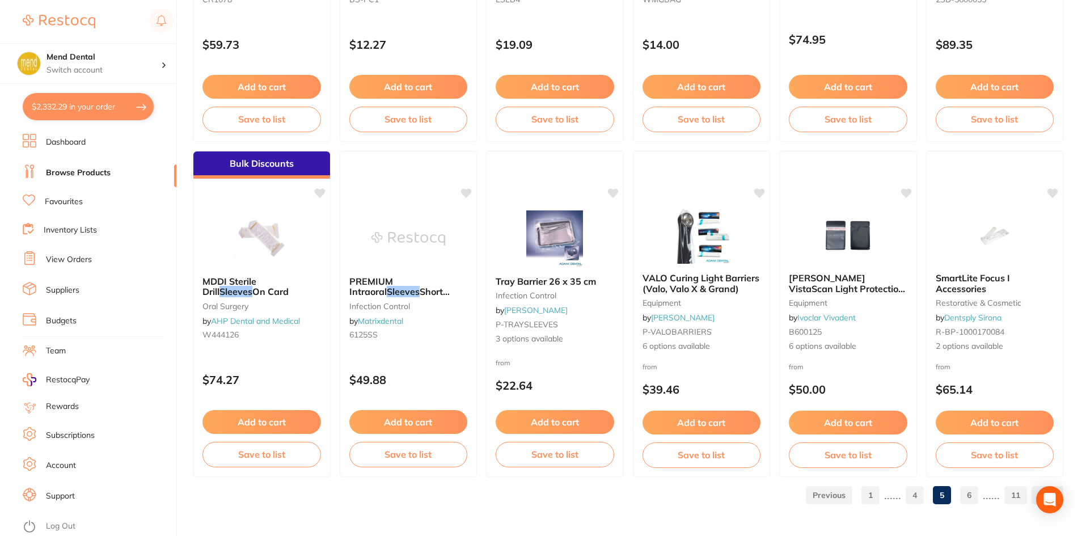
click at [973, 496] on link "6" at bounding box center [969, 495] width 18 height 23
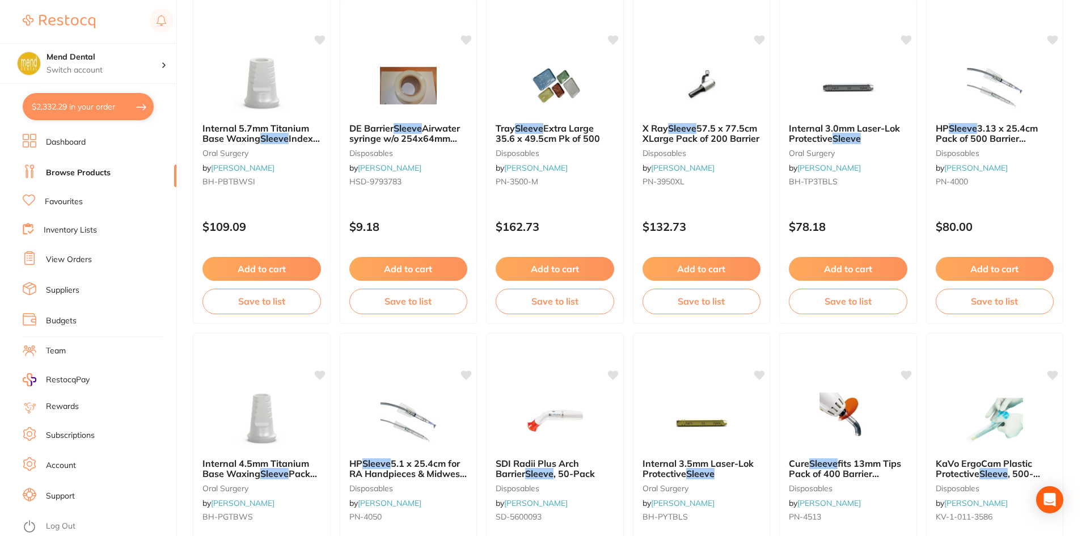
scroll to position [1701, 0]
